Goal: Task Accomplishment & Management: Manage account settings

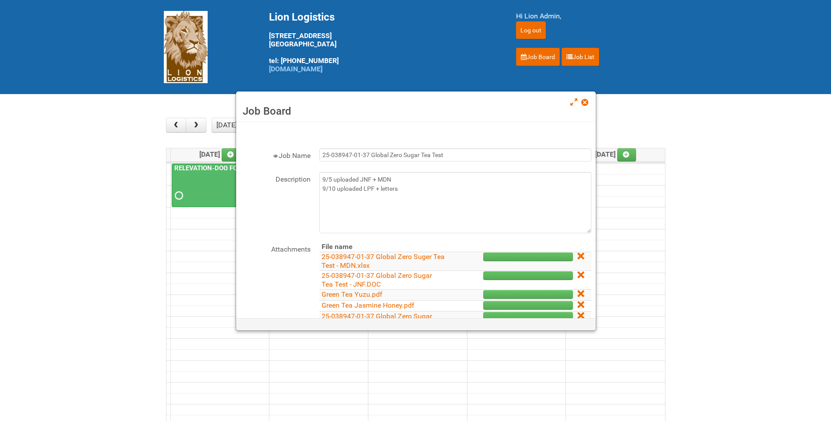
scroll to position [44, 0]
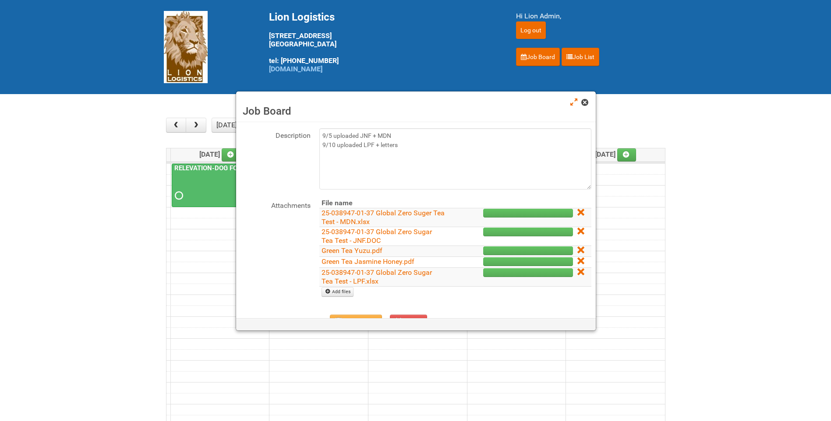
click at [585, 102] on span at bounding box center [584, 102] width 6 height 6
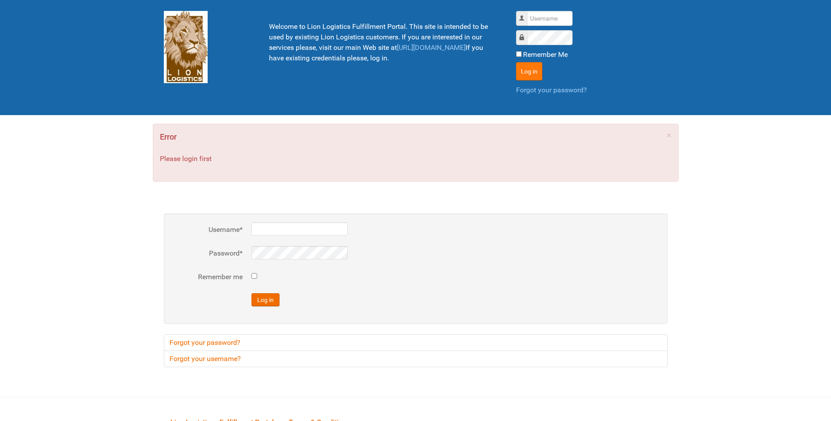
type input "lion"
click at [516, 68] on button "Log in" at bounding box center [529, 71] width 26 height 18
